Goal: Information Seeking & Learning: Learn about a topic

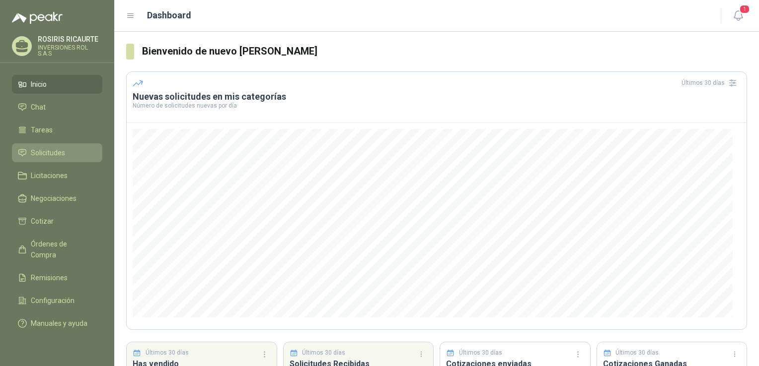
click at [48, 156] on span "Solicitudes" at bounding box center [48, 152] width 34 height 11
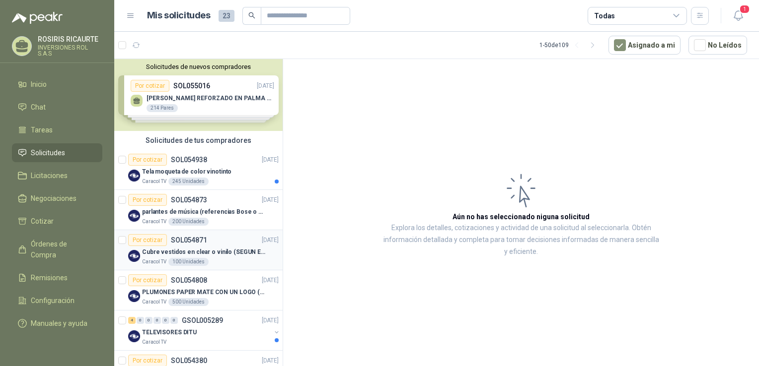
click at [217, 261] on div "Caracol TV 100 Unidades" at bounding box center [210, 262] width 137 height 8
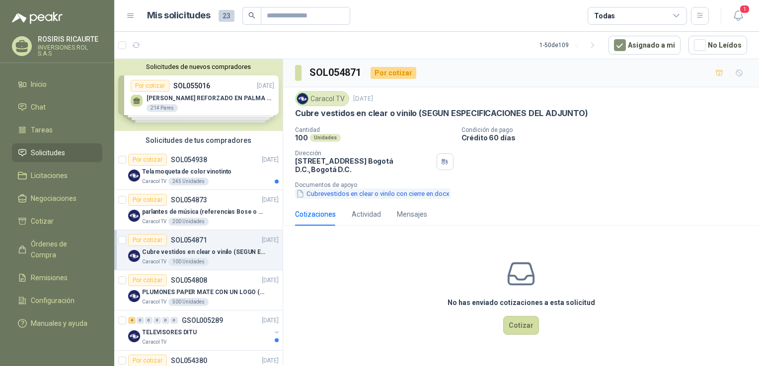
click at [346, 197] on button "Cubrevestidos en clear o vinilo con cierre en.docx" at bounding box center [372, 194] width 155 height 10
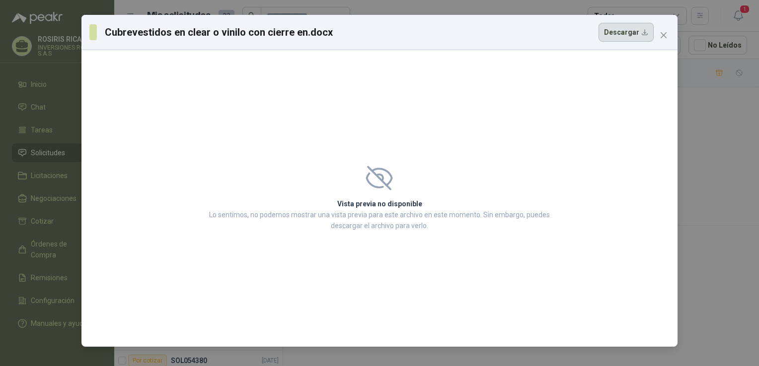
click at [626, 34] on button "Descargar" at bounding box center [625, 32] width 55 height 19
click at [420, 37] on div "Cubrevestidos en clear o vinilo con cierre en.docx Descargar" at bounding box center [371, 32] width 564 height 19
click at [664, 36] on icon "close" at bounding box center [663, 35] width 6 height 6
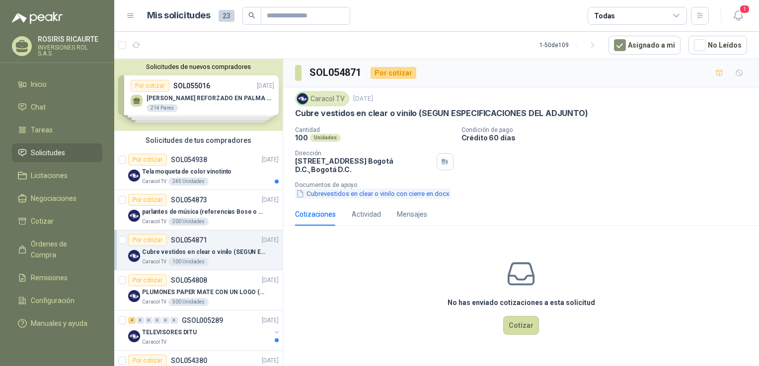
click at [359, 196] on button "Cubrevestidos en clear o vinilo con cierre en.docx" at bounding box center [372, 194] width 155 height 10
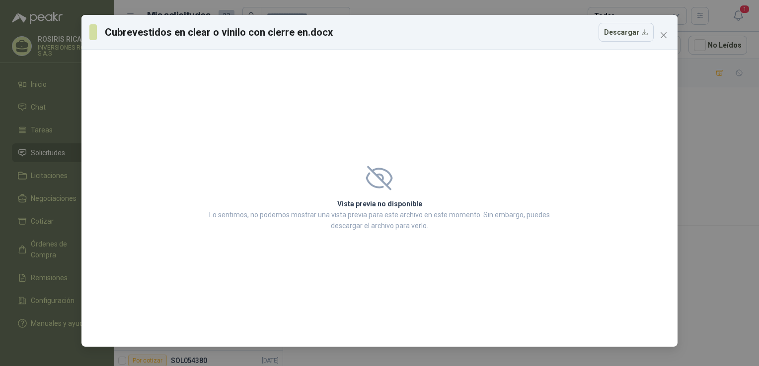
drag, startPoint x: 620, startPoint y: 35, endPoint x: 476, endPoint y: 46, distance: 143.9
click at [476, 46] on div "Cubrevestidos en clear o vinilo con cierre en.docx Descargar" at bounding box center [379, 32] width 596 height 35
click at [659, 36] on icon "close" at bounding box center [663, 35] width 8 height 8
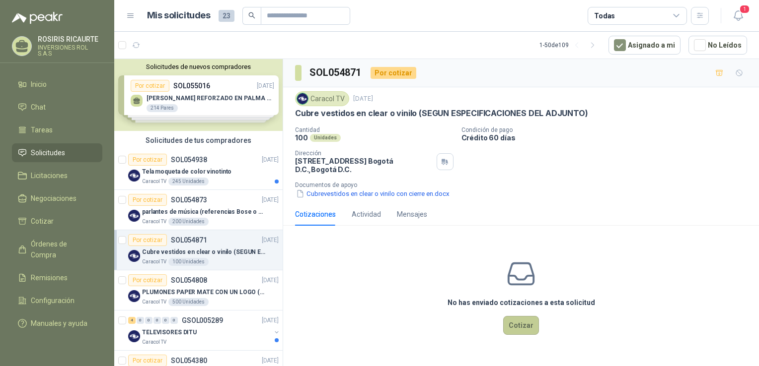
click at [522, 323] on button "Cotizar" at bounding box center [521, 325] width 36 height 19
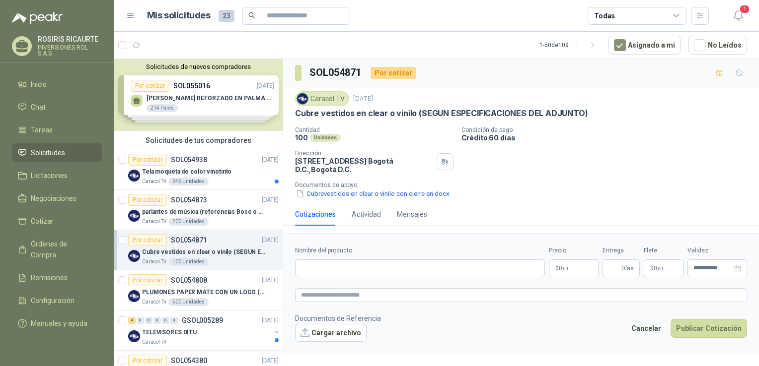
click at [491, 194] on div "Cubrevestidos en clear o vinilo con cierre en.docx" at bounding box center [525, 194] width 460 height 10
drag, startPoint x: 707, startPoint y: 165, endPoint x: 700, endPoint y: 165, distance: 6.5
click at [707, 165] on div "Cantidad 100 Unidades Condición de pago Crédito 60 días Dirección [STREET_ADDRE…" at bounding box center [521, 163] width 452 height 72
click at [234, 186] on article "Por cotizar SOL054938 [DATE] Tela moqueta de color vinotinto Caracol TV 245 Uni…" at bounding box center [198, 170] width 168 height 40
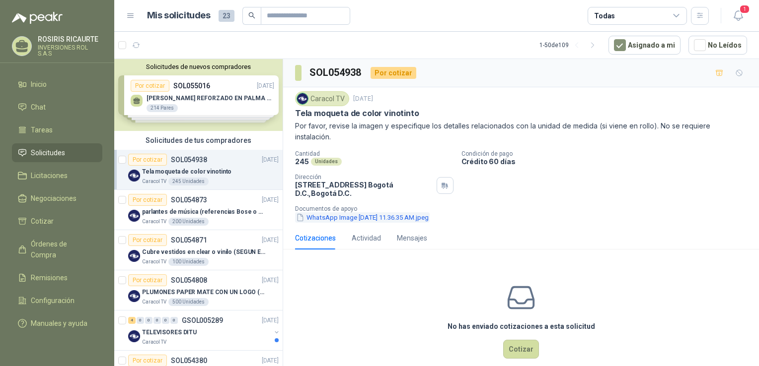
click at [359, 218] on button "WhatsApp Image [DATE] 11.36.35 AM.jpeg" at bounding box center [362, 218] width 135 height 10
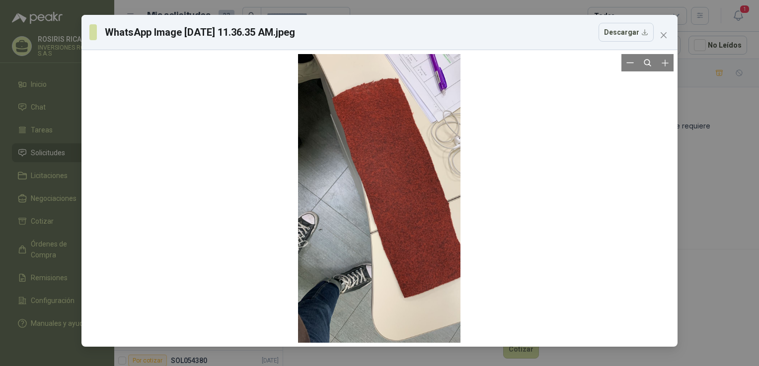
click at [606, 156] on div at bounding box center [379, 198] width 588 height 289
click at [717, 181] on div "WhatsApp Image [DATE] 11.36.35 AM.jpeg Descargar" at bounding box center [379, 183] width 759 height 366
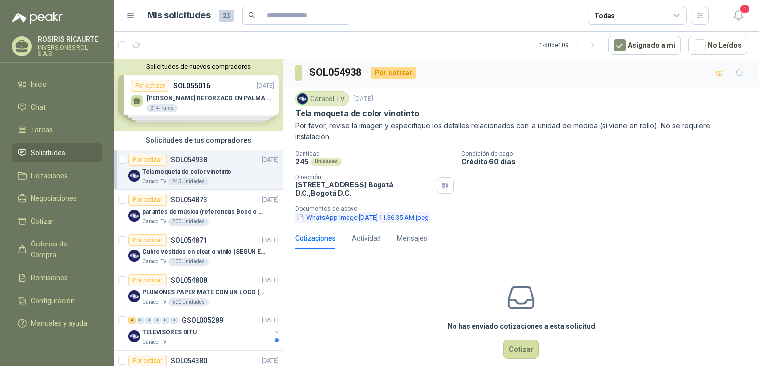
click at [357, 217] on button "WhatsApp Image [DATE] 11.36.35 AM.jpeg" at bounding box center [362, 218] width 135 height 10
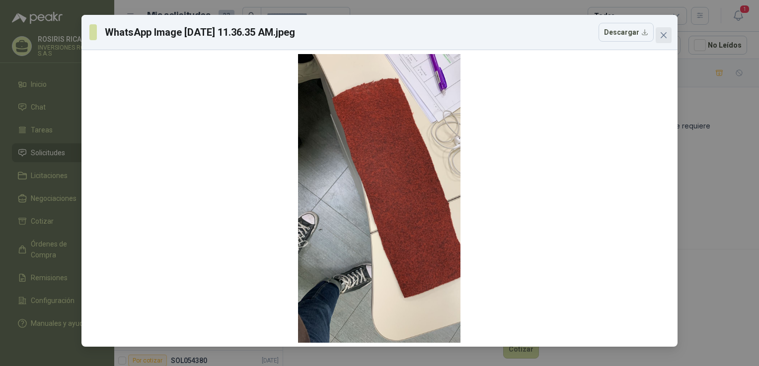
click at [663, 38] on icon "close" at bounding box center [663, 35] width 8 height 8
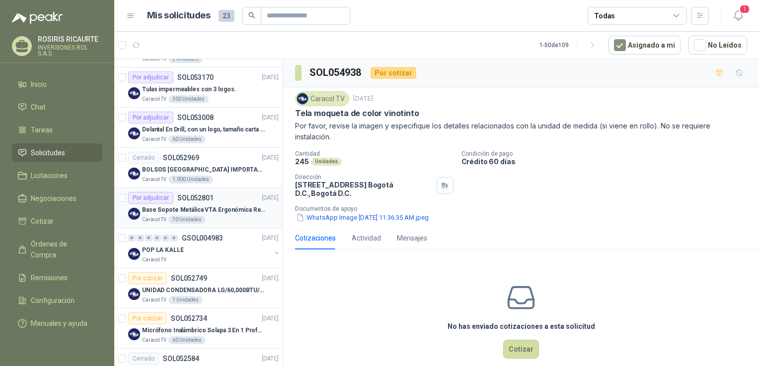
scroll to position [695, 0]
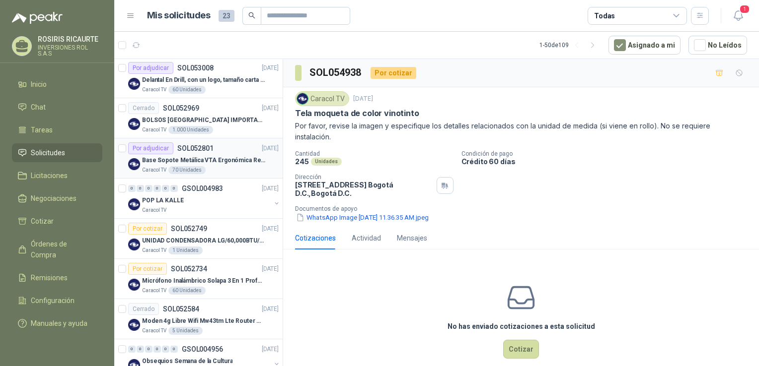
click at [223, 176] on article "Por adjudicar SOL052801 [DATE] Base Sopote Metálica VTA Ergonómica Retráctil pa…" at bounding box center [198, 159] width 168 height 40
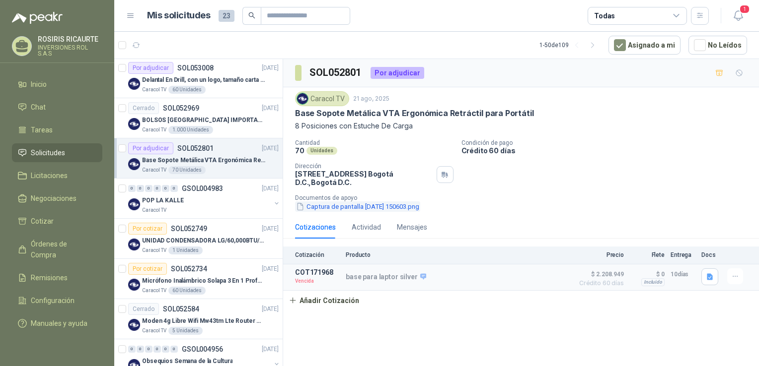
click at [359, 208] on button "Captura de pantalla [DATE] 150603.png" at bounding box center [357, 207] width 125 height 10
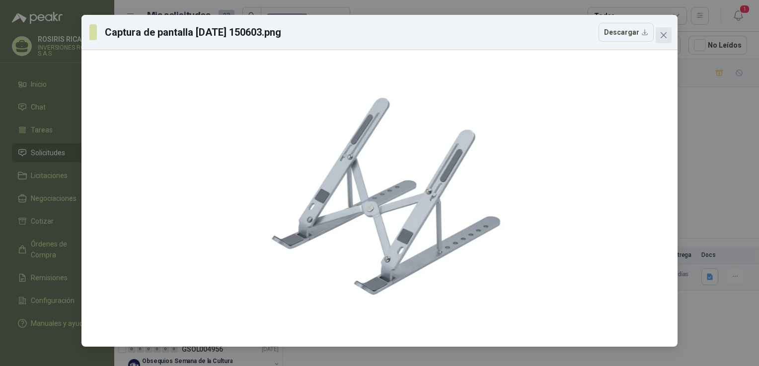
click at [665, 39] on icon "close" at bounding box center [663, 35] width 8 height 8
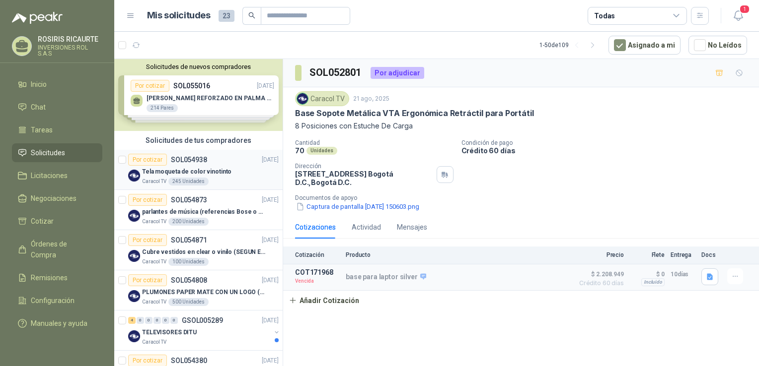
click at [224, 184] on div "Caracol TV 245 Unidades" at bounding box center [210, 182] width 137 height 8
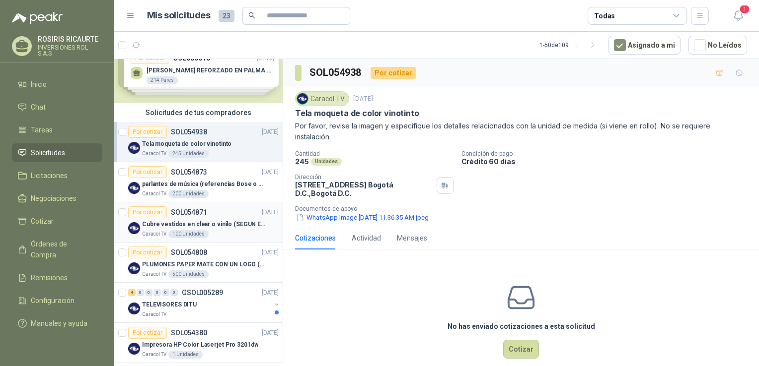
scroll to position [50, 0]
